Goal: Transaction & Acquisition: Purchase product/service

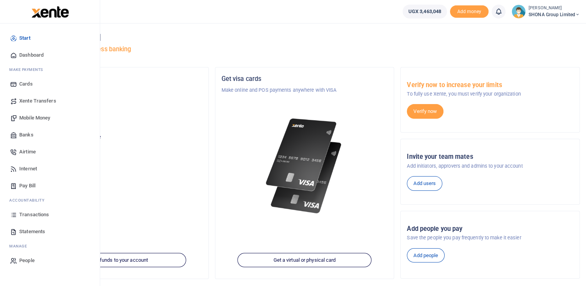
click at [31, 215] on span "Transactions" at bounding box center [34, 215] width 30 height 8
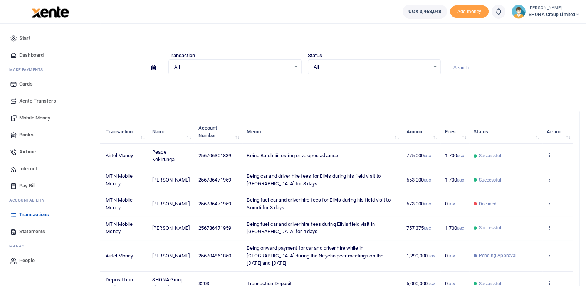
click at [31, 116] on span "Mobile Money" at bounding box center [34, 118] width 31 height 8
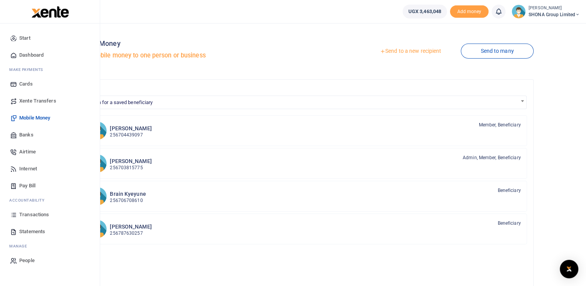
click at [35, 117] on span "Mobile Money" at bounding box center [34, 118] width 31 height 8
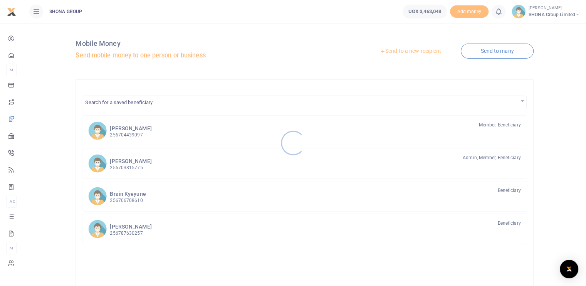
click at [414, 52] on div at bounding box center [293, 143] width 586 height 286
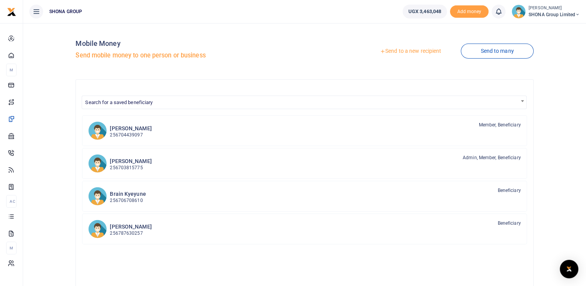
click at [400, 52] on link "Send to a new recipient" at bounding box center [410, 51] width 101 height 14
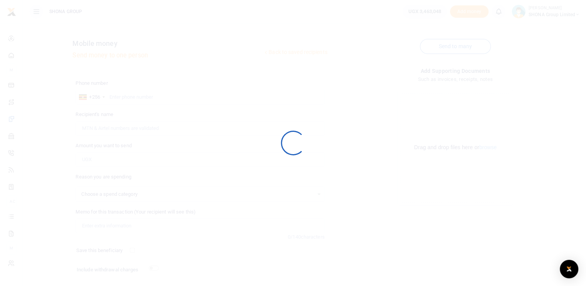
select select
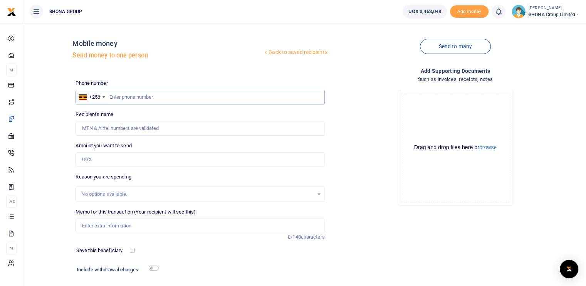
click at [156, 92] on input "text" at bounding box center [200, 97] width 249 height 15
paste input "+256 703 045173"
click at [122, 96] on input "+256 703 045173" at bounding box center [200, 97] width 249 height 15
click at [120, 96] on input "703 045173" at bounding box center [200, 97] width 249 height 15
type input "703045173"
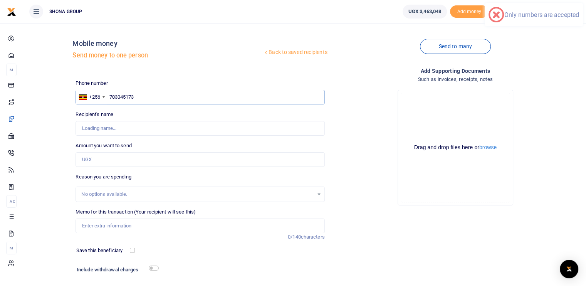
type input "Muwonge Jamir"
type input "703045173"
click at [146, 157] on input "Amount you want to send" at bounding box center [200, 159] width 249 height 15
type input "150,000"
click at [370, 187] on div "Drop your files here Drag and drop files here or browse Powered by Uppy" at bounding box center [455, 148] width 249 height 128
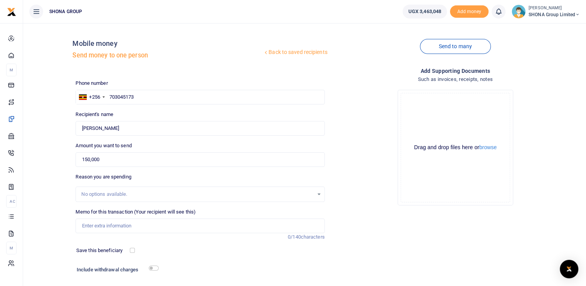
click at [122, 192] on div "No options available." at bounding box center [197, 194] width 232 height 8
click at [102, 227] on input "Memo for this transaction (Your recipient will see this)" at bounding box center [200, 225] width 249 height 15
paste input "facilitation fees for a work permit renewal for Hannes"
click at [141, 225] on input "Being facilitation fees for a work permit renewal for Hannes" at bounding box center [200, 225] width 249 height 15
click at [136, 225] on input "Being facilitation fees for work permit renewal for Hannes" at bounding box center [200, 225] width 249 height 15
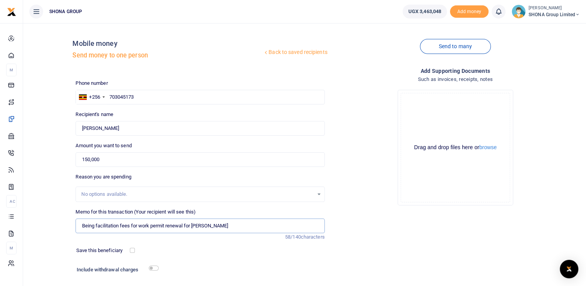
click at [140, 225] on input "Being facilitation fees for work permit renewal for Hannes" at bounding box center [200, 225] width 249 height 15
type input "Being facilitation fees for renewal of Hannes work permit"
click at [193, 255] on div "Phone number +256 Uganda +256 703045173 Phone is required. Recipient's name Fou…" at bounding box center [199, 193] width 255 height 228
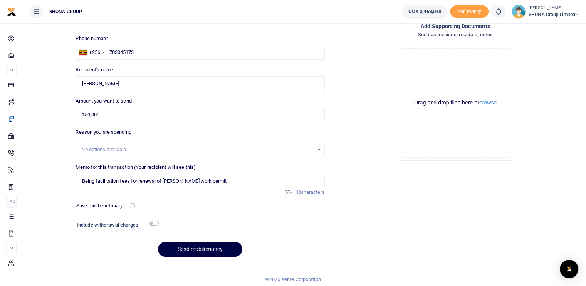
scroll to position [47, 0]
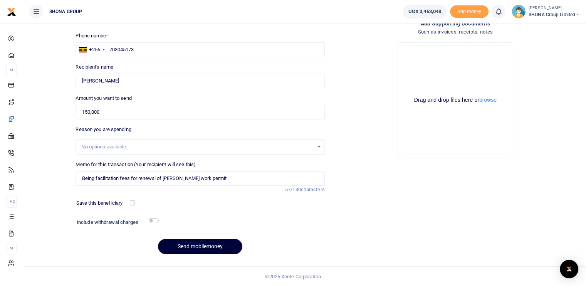
click at [191, 247] on button "Send mobilemoney" at bounding box center [200, 246] width 84 height 15
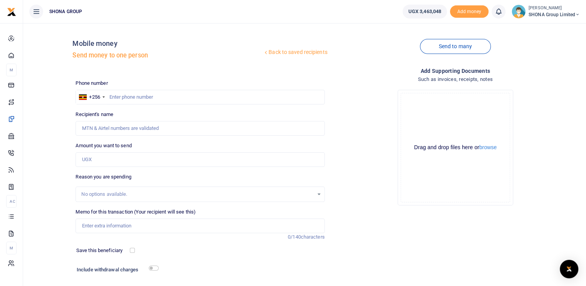
click at [518, 250] on div "Add supporting Documents Such as invoices, receipts, notes Drop your files here…" at bounding box center [455, 187] width 255 height 241
click at [116, 97] on input "text" at bounding box center [200, 97] width 249 height 15
click at [116, 158] on input "Amount you want to send" at bounding box center [200, 159] width 249 height 15
paste input "372000"
paste input "+256 704 861850"
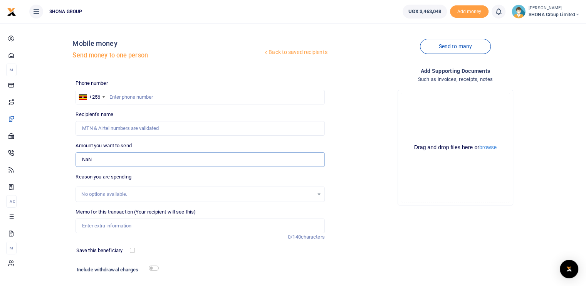
type input "NaN"
click at [139, 99] on input "text" at bounding box center [200, 97] width 249 height 15
paste input "+256 704 861850"
click at [122, 97] on input "+256 704 861850" at bounding box center [200, 97] width 249 height 15
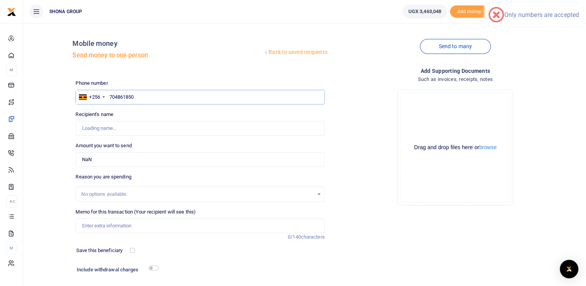
type input "704861850"
click at [131, 160] on input "NaN" at bounding box center [200, 159] width 249 height 15
type input "Daudi Manzi"
drag, startPoint x: 68, startPoint y: 161, endPoint x: 48, endPoint y: 161, distance: 20.4
click at [48, 161] on div "Back to saved recipients Mobile money Send money to one person Send to many Pho…" at bounding box center [304, 168] width 557 height 278
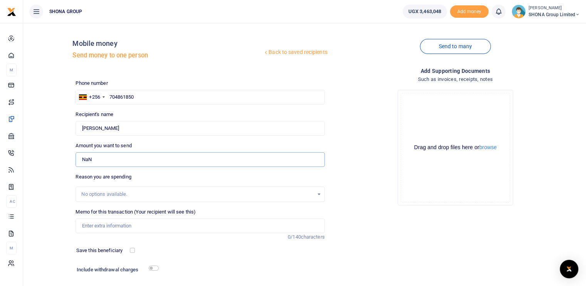
paste input "372000"
type input "372,000"
click at [164, 195] on div "No options available." at bounding box center [197, 194] width 232 height 8
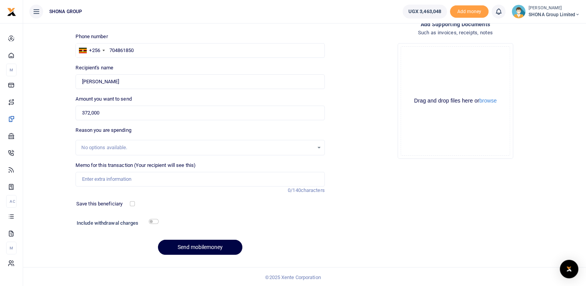
scroll to position [47, 0]
click at [139, 178] on input "Memo for this transaction (Your recipient will see this)" at bounding box center [200, 178] width 249 height 15
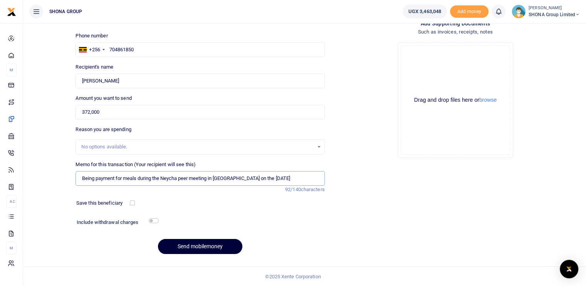
type input "Being payment for meals during the Neycha peer meeting in Nairobi on the 26th S…"
click at [212, 247] on button "Send mobilemoney" at bounding box center [200, 246] width 84 height 15
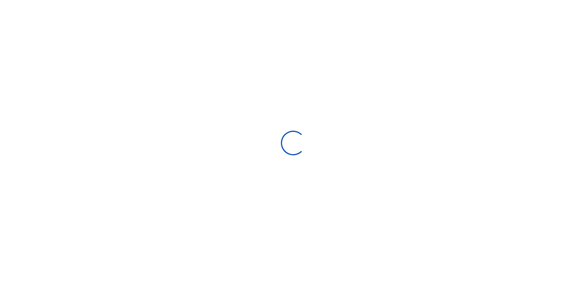
scroll to position [47, 0]
select select
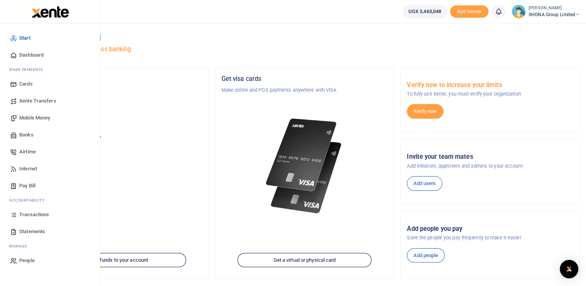
click at [26, 114] on span "Mobile Money" at bounding box center [34, 118] width 31 height 8
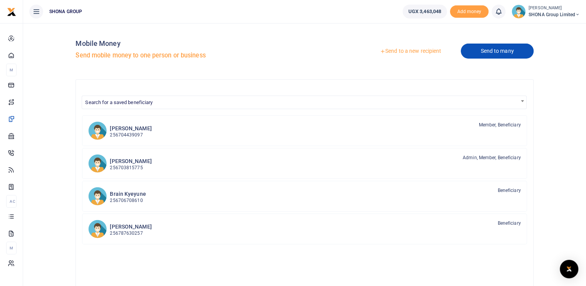
click at [484, 52] on link "Send to many" at bounding box center [497, 51] width 72 height 15
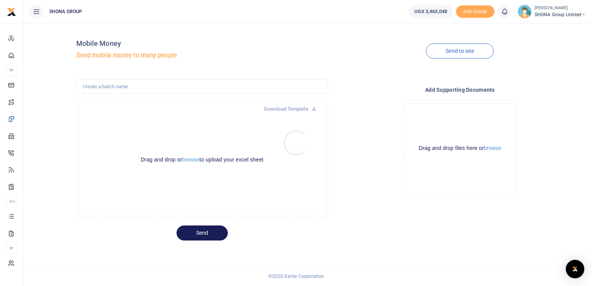
click at [185, 159] on div at bounding box center [296, 143] width 592 height 286
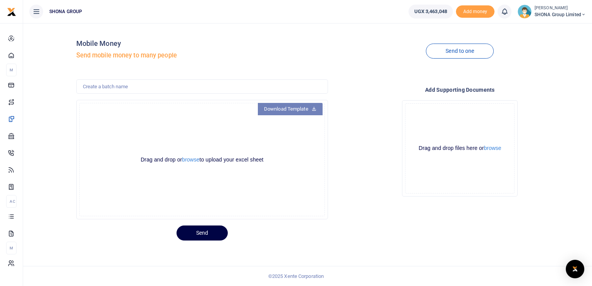
click at [302, 108] on link "Download Template" at bounding box center [290, 109] width 65 height 12
click at [191, 160] on button "browse" at bounding box center [190, 160] width 17 height 6
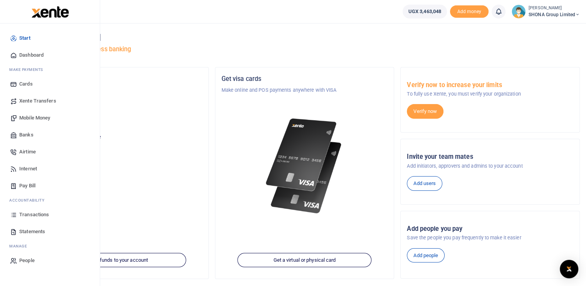
click at [32, 118] on span "Mobile Money" at bounding box center [34, 118] width 31 height 8
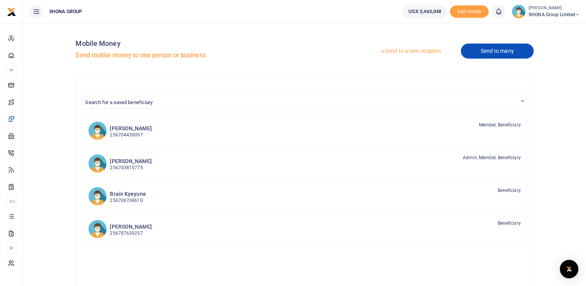
click at [490, 49] on link "Send to many" at bounding box center [497, 51] width 72 height 15
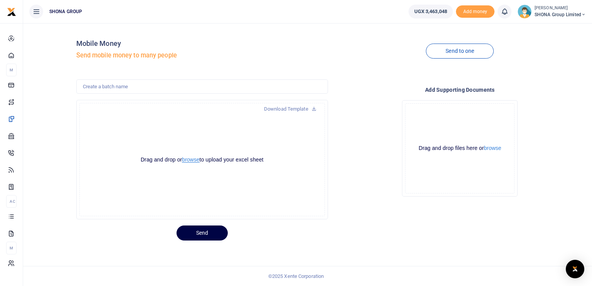
click at [193, 160] on button "browse" at bounding box center [190, 160] width 17 height 6
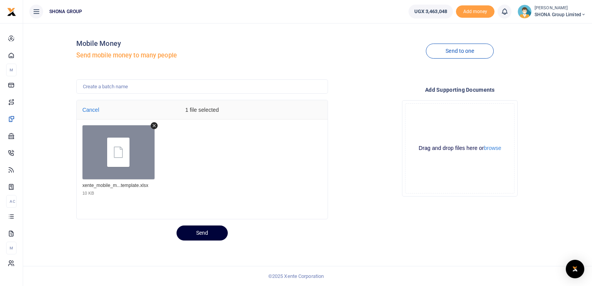
click at [203, 235] on button "Send" at bounding box center [201, 232] width 51 height 15
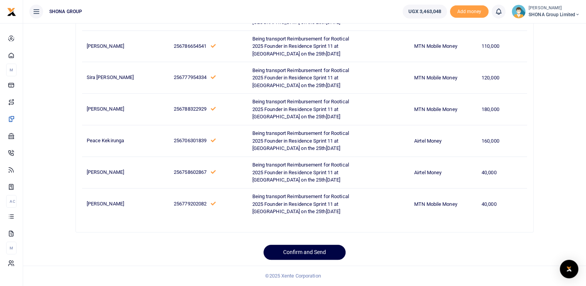
scroll to position [539, 0]
click at [307, 260] on button "Confirm and Send" at bounding box center [304, 252] width 82 height 15
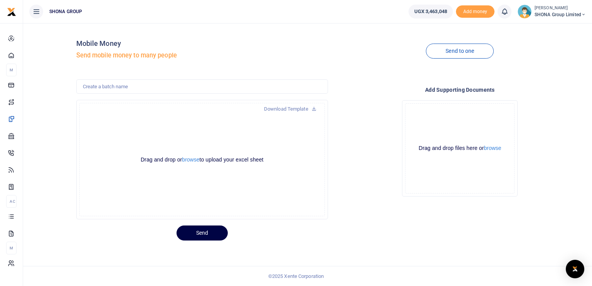
click at [495, 204] on div "Add supporting Documents Drop your files here Drag and drop files here or brows…" at bounding box center [460, 149] width 258 height 140
